Goal: Complete application form

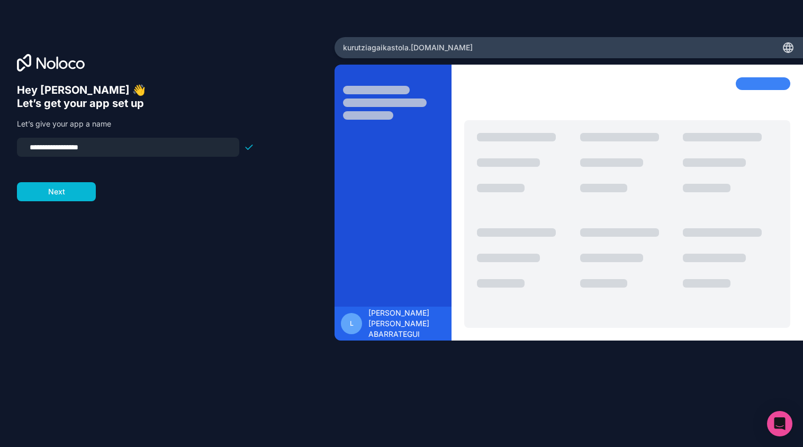
drag, startPoint x: 116, startPoint y: 148, endPoint x: 1, endPoint y: 132, distance: 116.0
click at [1, 132] on div "**********" at bounding box center [167, 223] width 335 height 372
type input "*******"
click at [52, 195] on button "Next" at bounding box center [56, 191] width 79 height 19
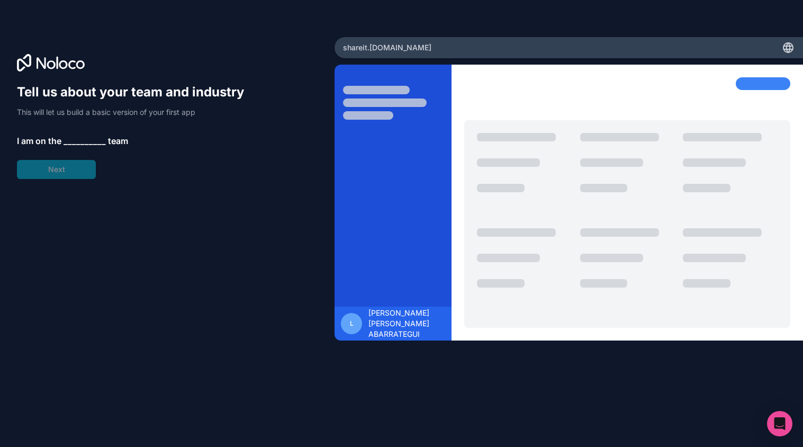
click at [88, 134] on div "Tell us about your team and industry This will let us build a basic version of …" at bounding box center [135, 131] width 237 height 95
click at [86, 138] on span "__________" at bounding box center [85, 140] width 42 height 13
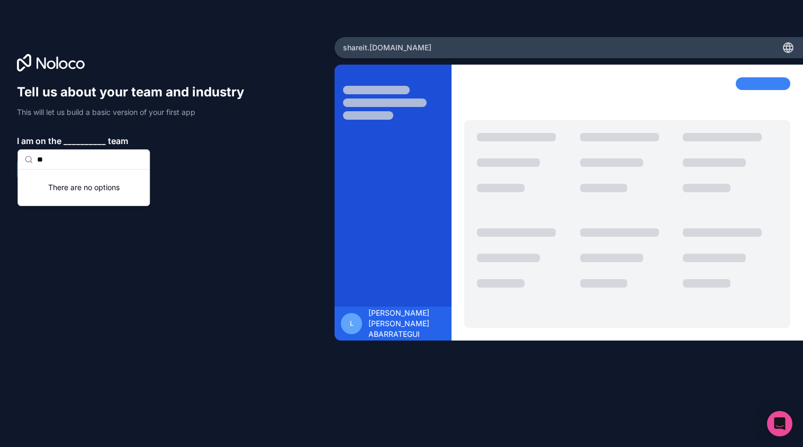
type input "*"
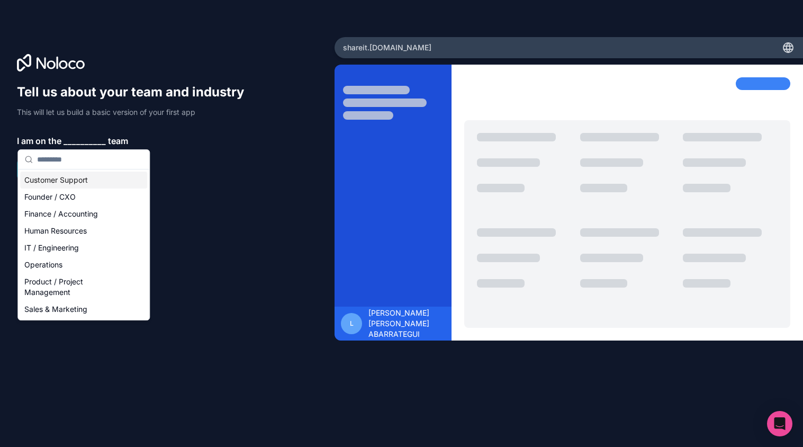
click at [49, 52] on div "Tell us about your team and industry This will let us build a basic version of …" at bounding box center [167, 223] width 335 height 372
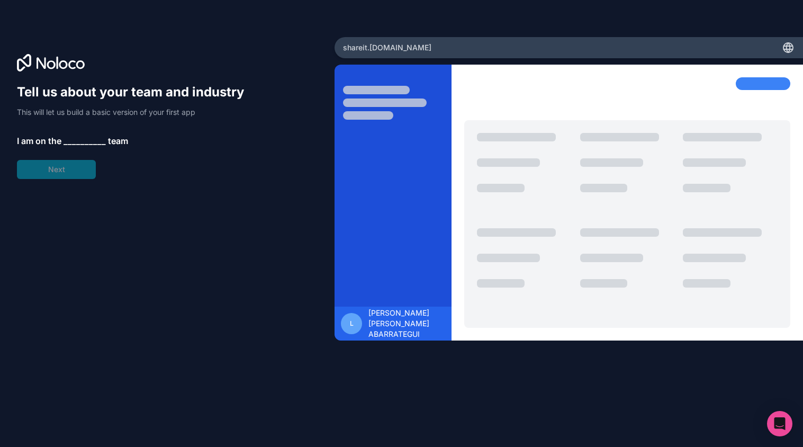
click at [76, 140] on span "__________" at bounding box center [85, 140] width 42 height 13
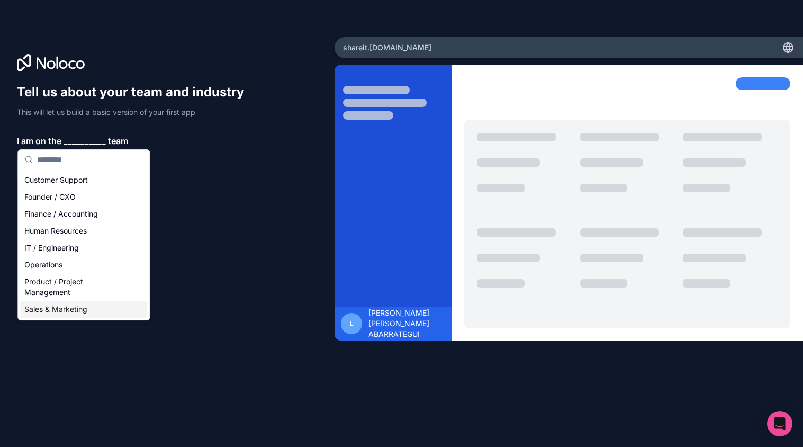
click at [79, 312] on div "Sales & Marketing" at bounding box center [83, 309] width 127 height 17
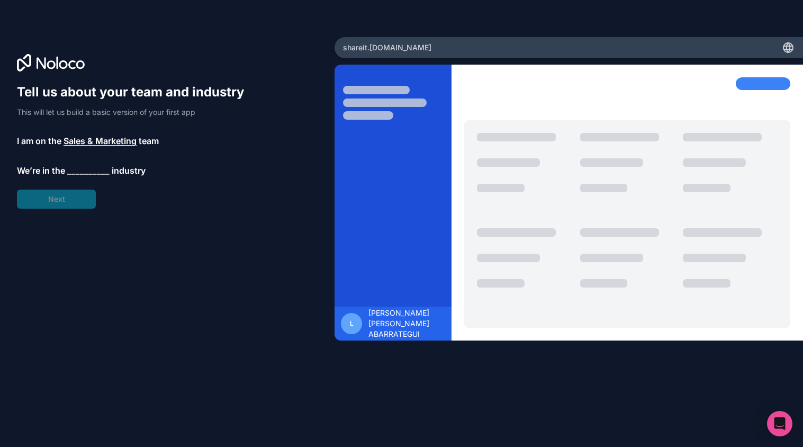
click at [80, 173] on span "__________" at bounding box center [88, 170] width 42 height 13
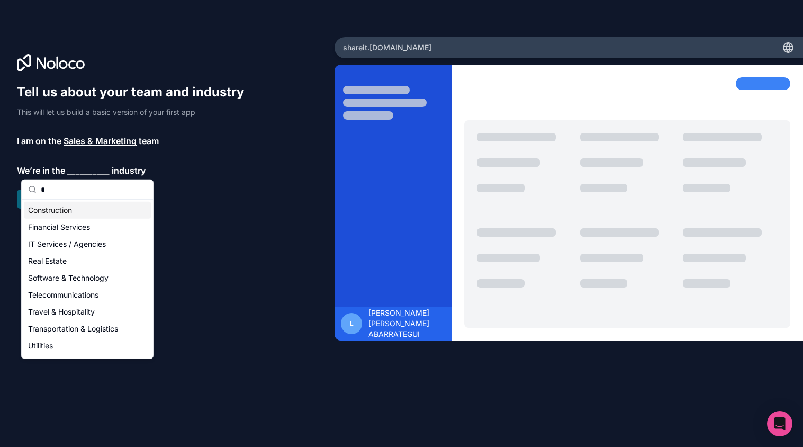
type input "**"
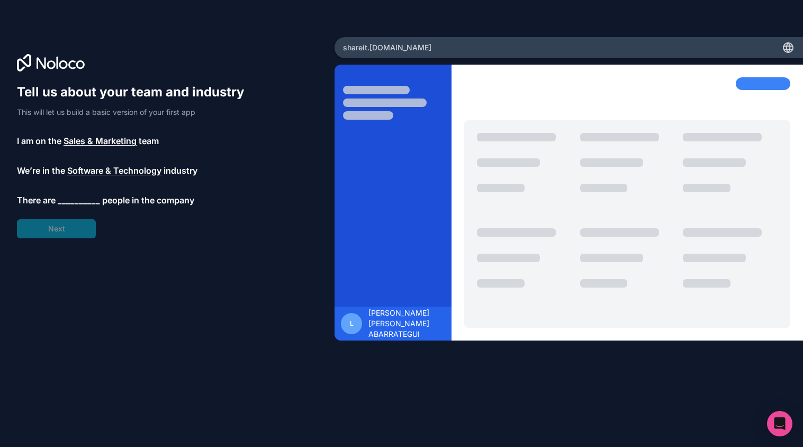
click at [71, 202] on span "__________" at bounding box center [79, 200] width 42 height 13
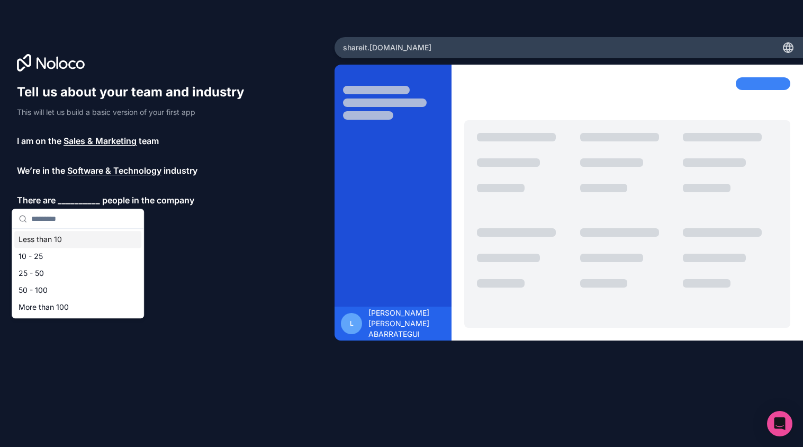
click at [49, 239] on div "Less than 10" at bounding box center [77, 239] width 127 height 17
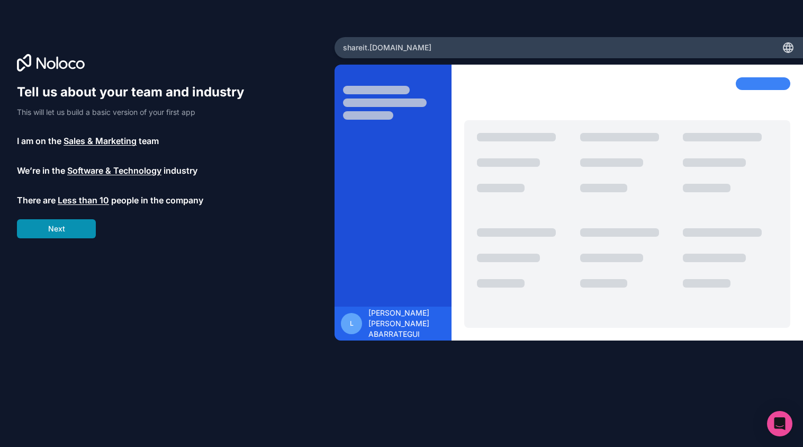
click at [49, 232] on button "Next" at bounding box center [56, 228] width 79 height 19
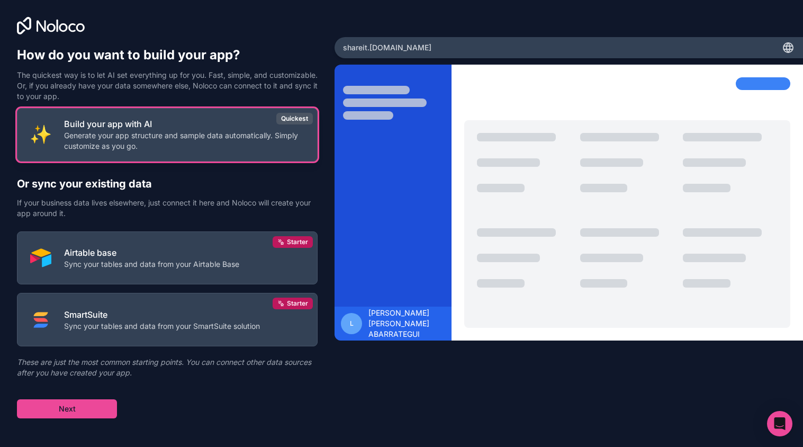
click at [105, 143] on p "Generate your app structure and sample data automatically. Simply customize as …" at bounding box center [184, 140] width 240 height 21
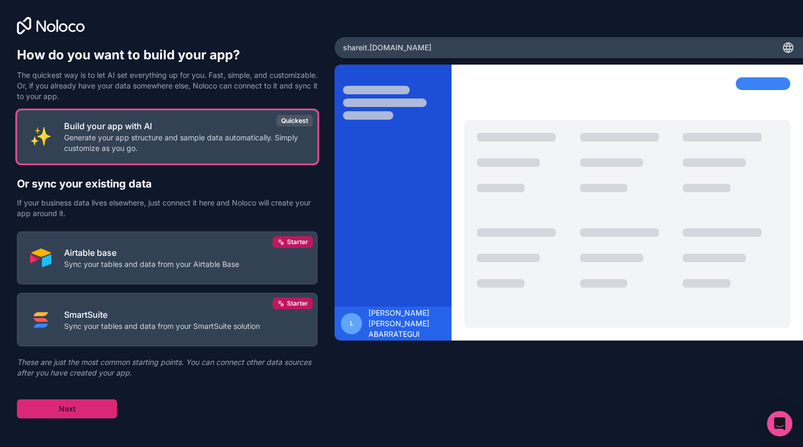
click at [62, 415] on button "Next" at bounding box center [67, 408] width 100 height 19
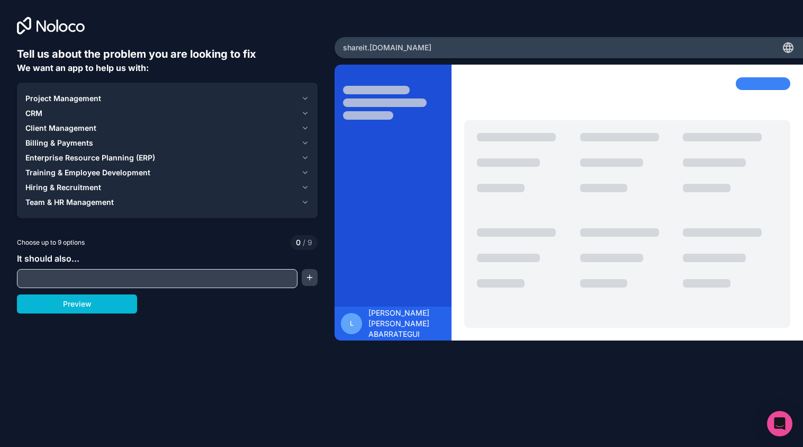
click at [115, 283] on input "text" at bounding box center [157, 278] width 275 height 15
click at [118, 305] on button "Preview" at bounding box center [77, 303] width 120 height 19
click at [96, 213] on div "Project Management CRM Client Management Billing & Payments Enterprise Resource…" at bounding box center [167, 151] width 301 height 136
click at [251, 97] on div "Project Management" at bounding box center [161, 98] width 272 height 11
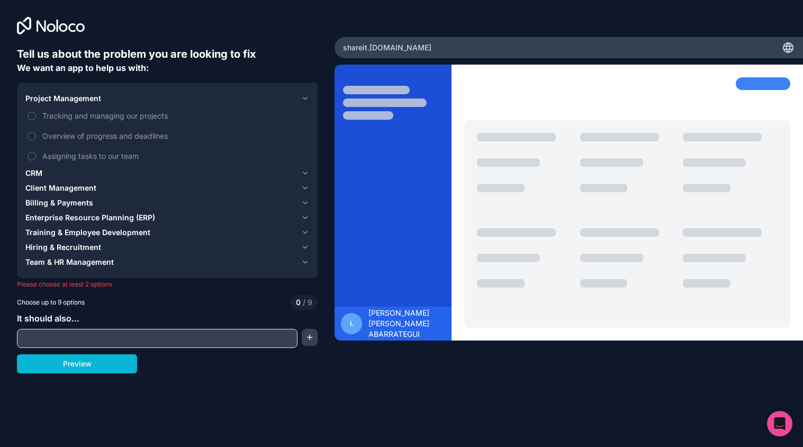
click at [251, 97] on div "Project Management" at bounding box center [161, 98] width 272 height 11
